Goal: Task Accomplishment & Management: Manage account settings

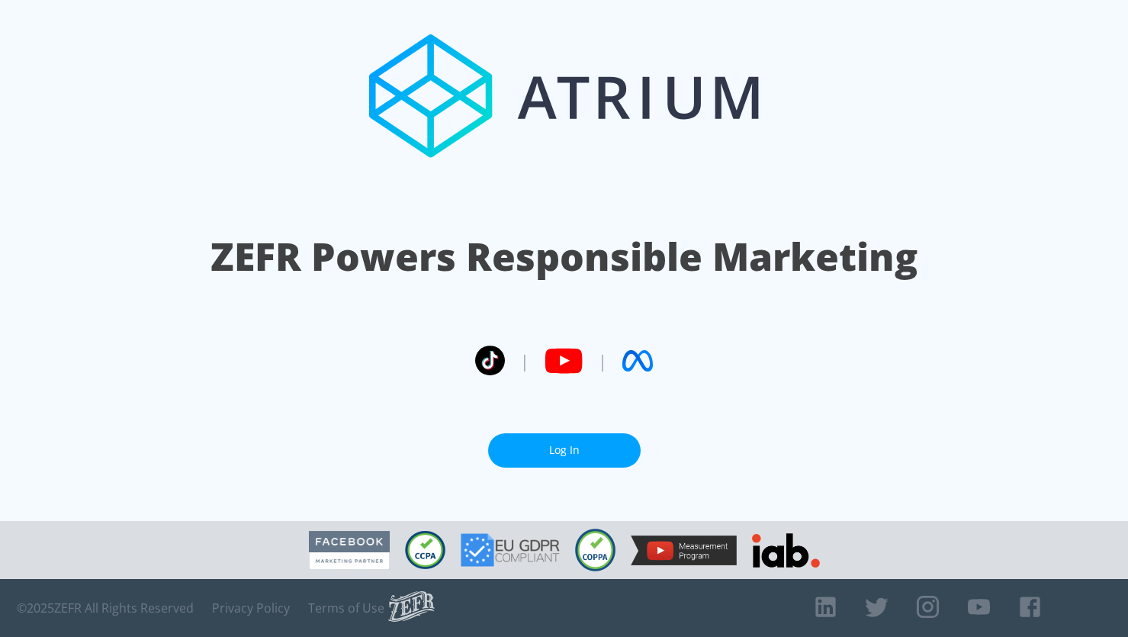
click at [592, 460] on link "Log In" at bounding box center [564, 450] width 153 height 34
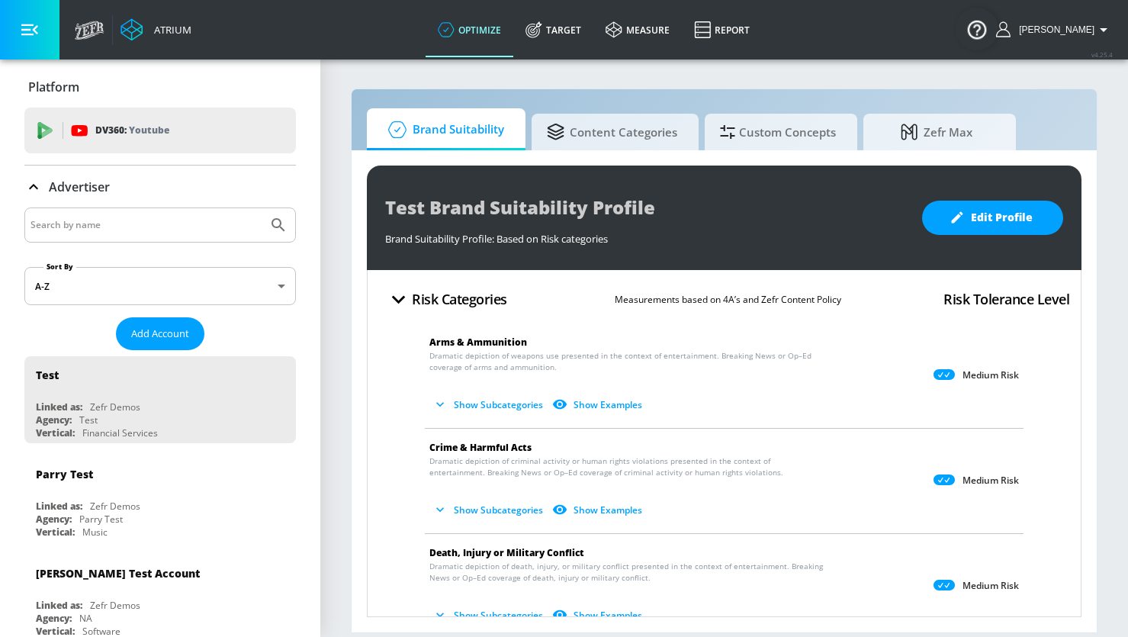
click at [1061, 36] on button "[PERSON_NAME]" at bounding box center [1054, 30] width 117 height 18
click at [1022, 66] on div "Logout" at bounding box center [1047, 71] width 128 height 18
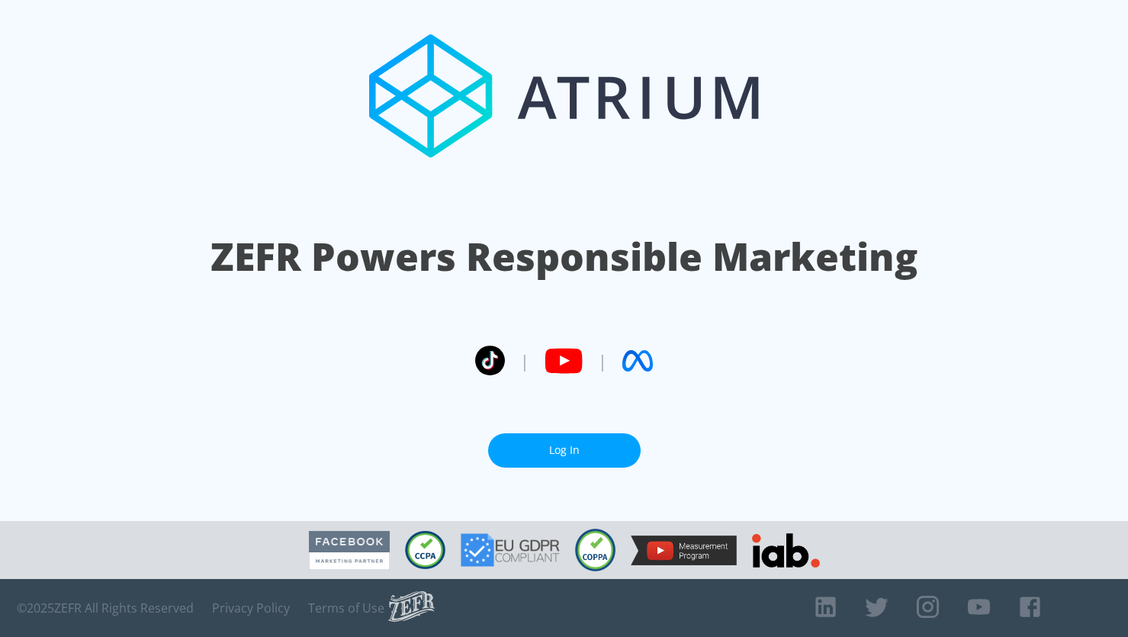
click at [547, 434] on link "Log In" at bounding box center [564, 450] width 153 height 34
click at [552, 439] on link "Log In" at bounding box center [564, 450] width 153 height 34
